Goal: Navigation & Orientation: Find specific page/section

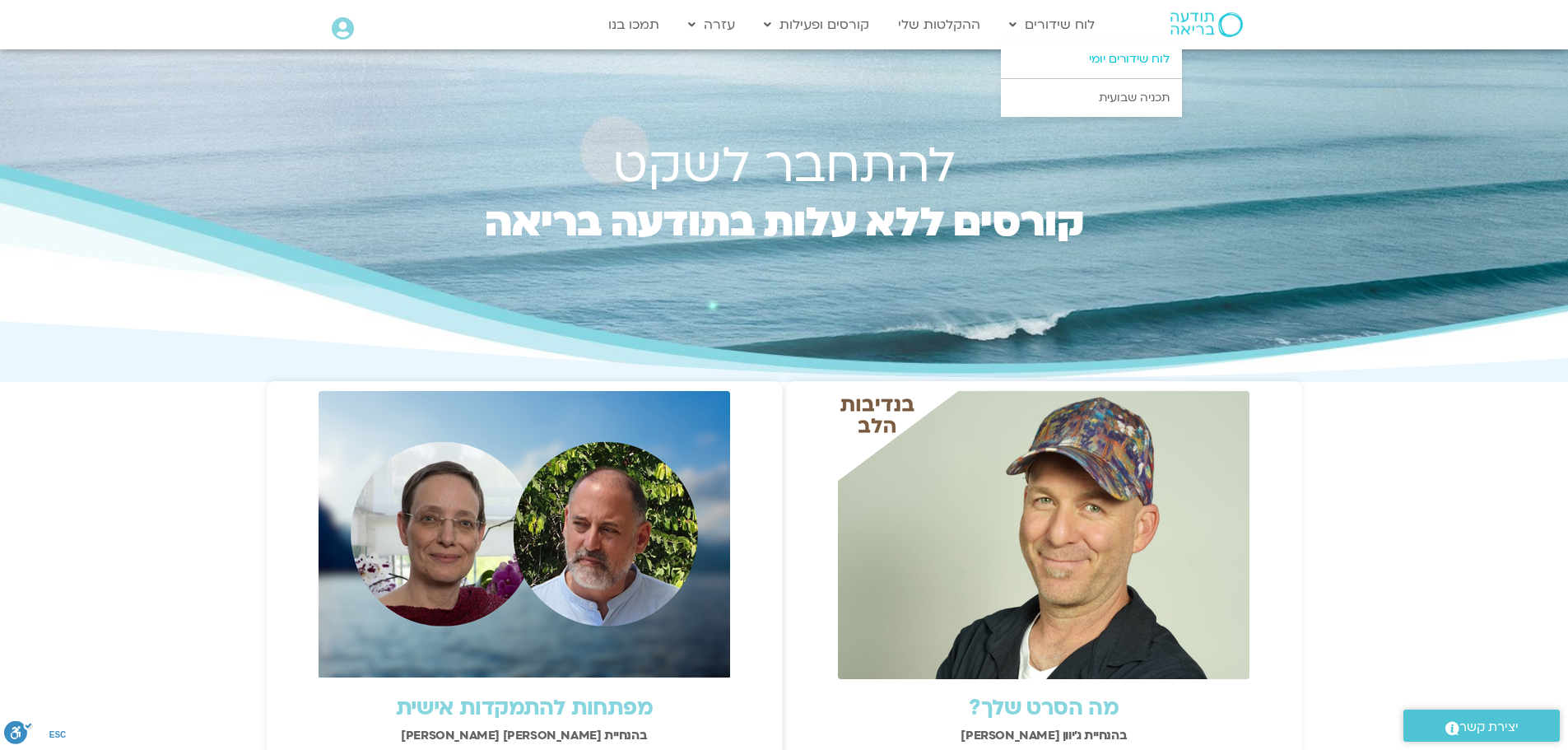
click at [1109, 57] on link "לוח שידורים יומי" at bounding box center [1091, 58] width 181 height 37
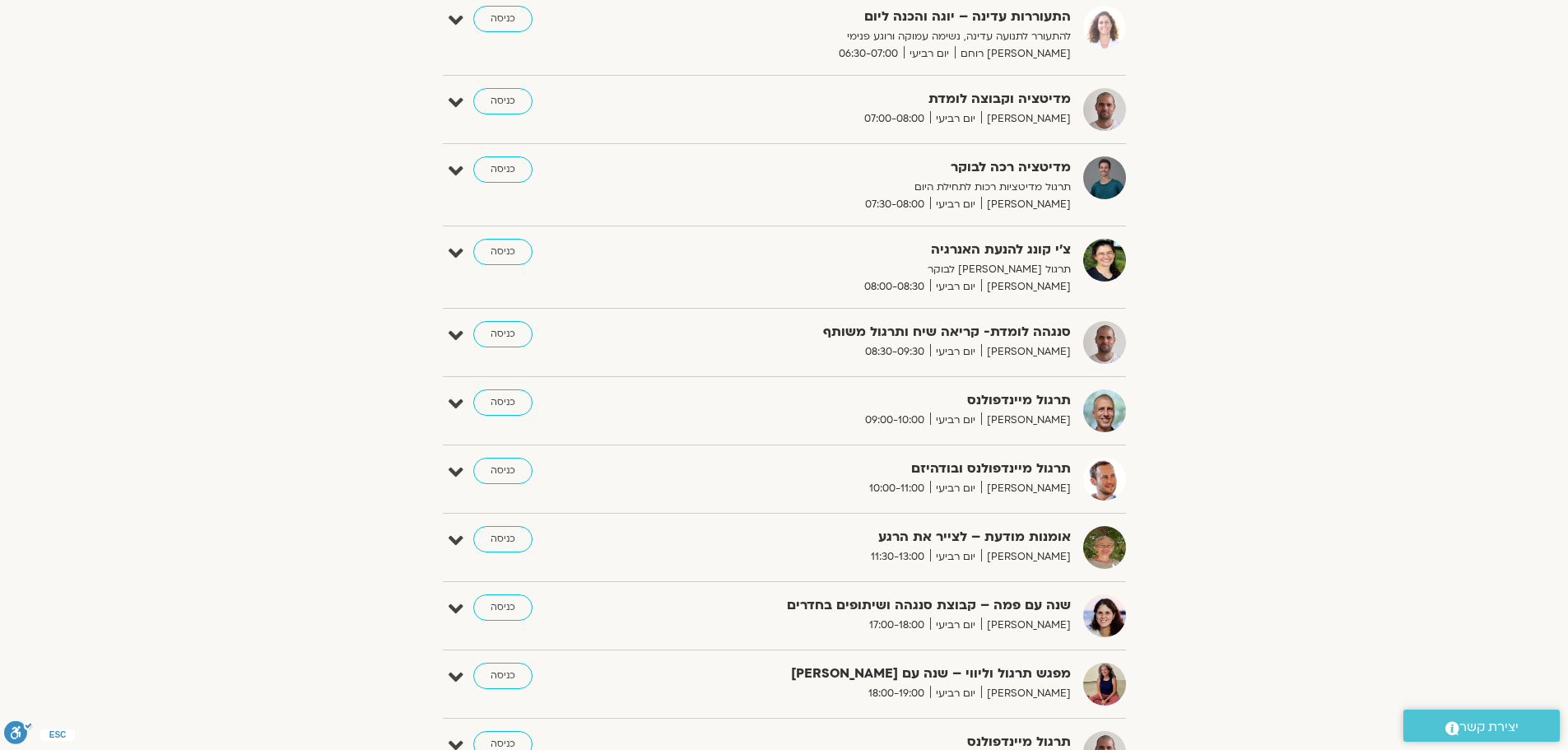
scroll to position [309, 0]
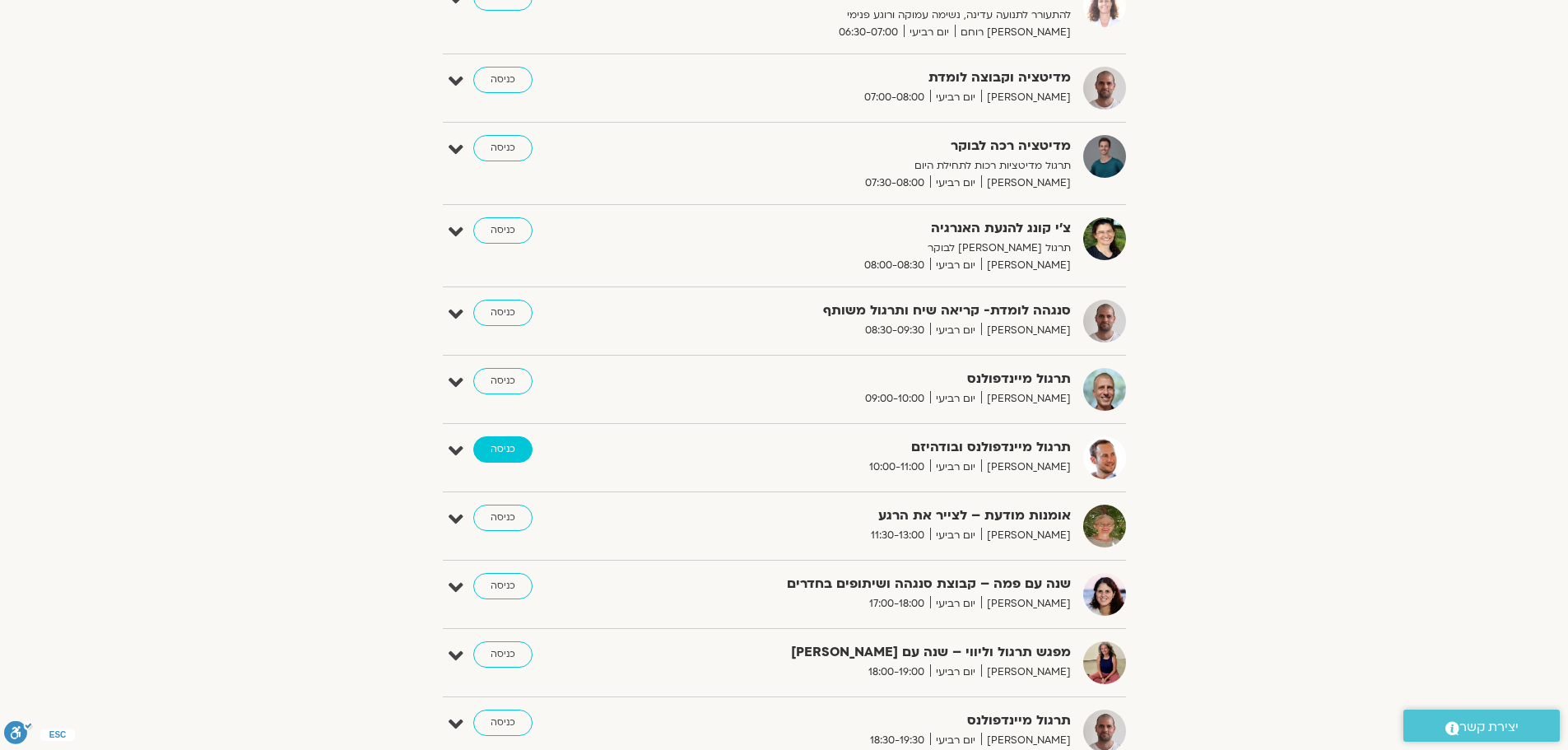
click at [490, 452] on link "כניסה" at bounding box center [503, 450] width 59 height 27
click at [505, 450] on link "כניסה" at bounding box center [503, 450] width 59 height 27
